Goal: Information Seeking & Learning: Learn about a topic

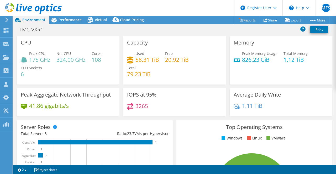
scroll to position [30, 0]
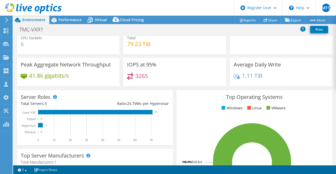
select select "USD"
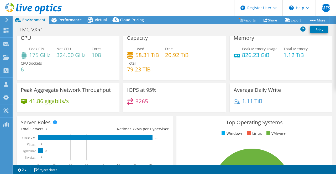
scroll to position [0, 0]
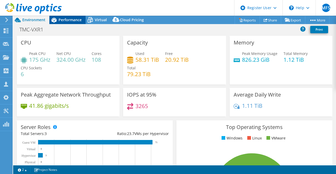
click at [66, 20] on span "Performance" at bounding box center [69, 19] width 23 height 5
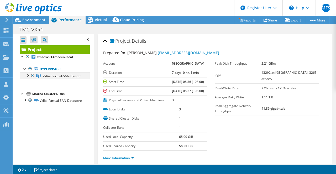
click at [28, 75] on div at bounding box center [27, 75] width 5 height 5
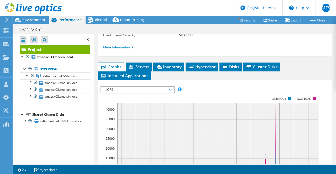
scroll to position [111, 0]
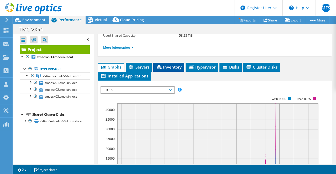
click at [163, 70] on span "Inventory" at bounding box center [169, 67] width 26 height 5
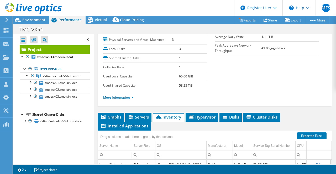
scroll to position [0, 0]
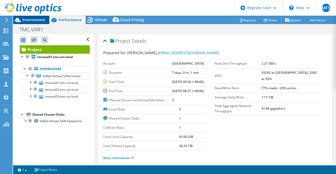
click at [35, 20] on span "Environment" at bounding box center [33, 19] width 23 height 5
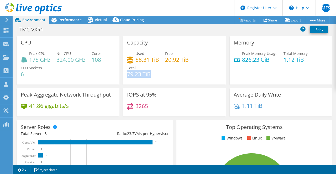
drag, startPoint x: 149, startPoint y: 74, endPoint x: 127, endPoint y: 74, distance: 22.6
click at [127, 74] on div "Used 58.31 TiB Free 20.92 TiB Total 79.23 TiB" at bounding box center [174, 66] width 95 height 31
drag, startPoint x: 135, startPoint y: 59, endPoint x: 161, endPoint y: 59, distance: 25.7
click at [161, 59] on div "Used 58.31 TiB Free 20.92 TiB Total 79.23 TiB" at bounding box center [174, 66] width 95 height 31
drag, startPoint x: 152, startPoint y: 73, endPoint x: 125, endPoint y: 74, distance: 26.5
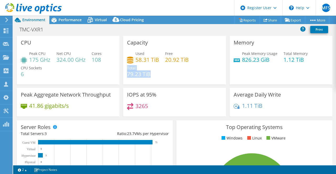
click at [125, 74] on div "Capacity Used 58.31 TiB Free 20.92 TiB Total 79.23 TiB" at bounding box center [174, 60] width 103 height 49
drag, startPoint x: 133, startPoint y: 60, endPoint x: 156, endPoint y: 63, distance: 22.2
click at [156, 63] on div "Used 58.31 TiB" at bounding box center [143, 57] width 32 height 12
click at [181, 106] on div "3265" at bounding box center [174, 108] width 95 height 11
click at [68, 21] on span "Performance" at bounding box center [69, 19] width 23 height 5
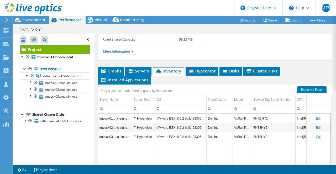
scroll to position [140, 0]
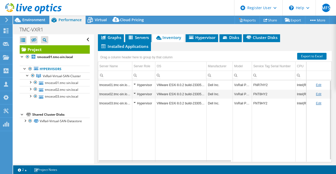
click at [307, 129] on td "Data grid" at bounding box center [318, 135] width 25 height 54
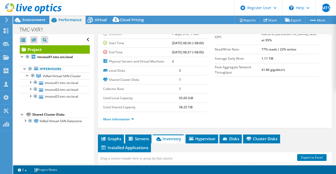
scroll to position [0, 0]
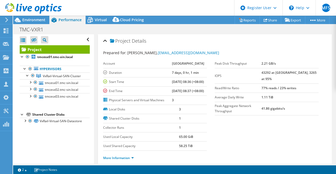
click at [23, 17] on div at bounding box center [31, 9] width 62 height 18
click at [24, 19] on span "Environment" at bounding box center [33, 19] width 23 height 5
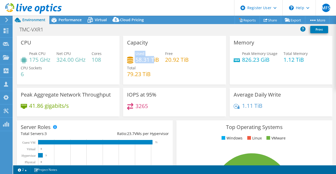
drag, startPoint x: 133, startPoint y: 59, endPoint x: 152, endPoint y: 63, distance: 18.9
click at [152, 63] on div "Used 58.31 TiB" at bounding box center [143, 57] width 32 height 12
